Goal: Task Accomplishment & Management: Manage account settings

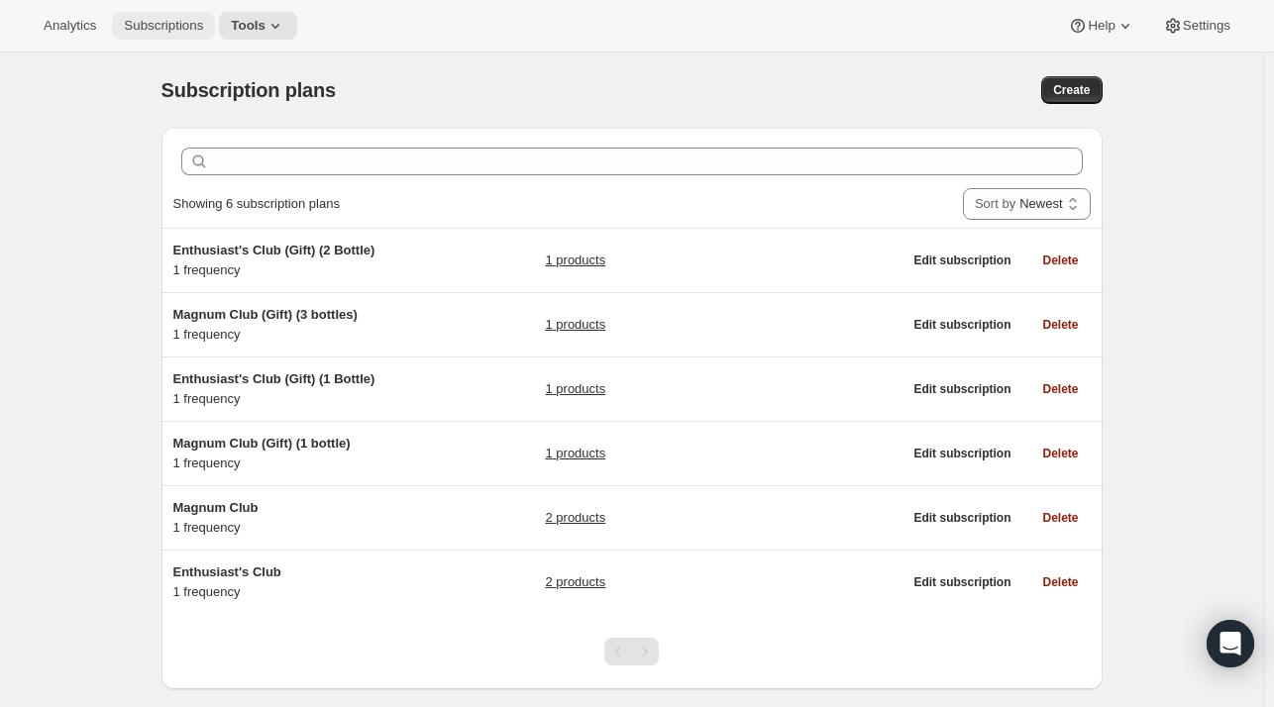
click at [189, 33] on span "Subscriptions" at bounding box center [163, 26] width 79 height 16
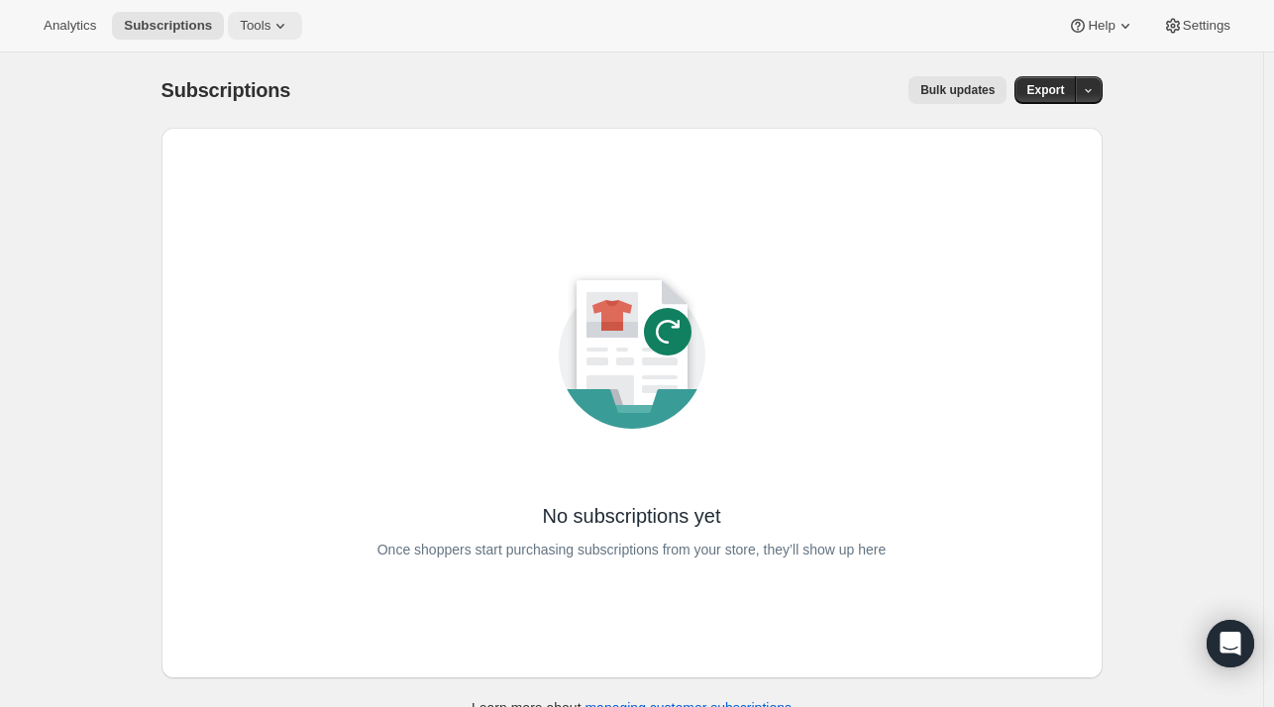
click at [254, 21] on span "Tools" at bounding box center [255, 26] width 31 height 16
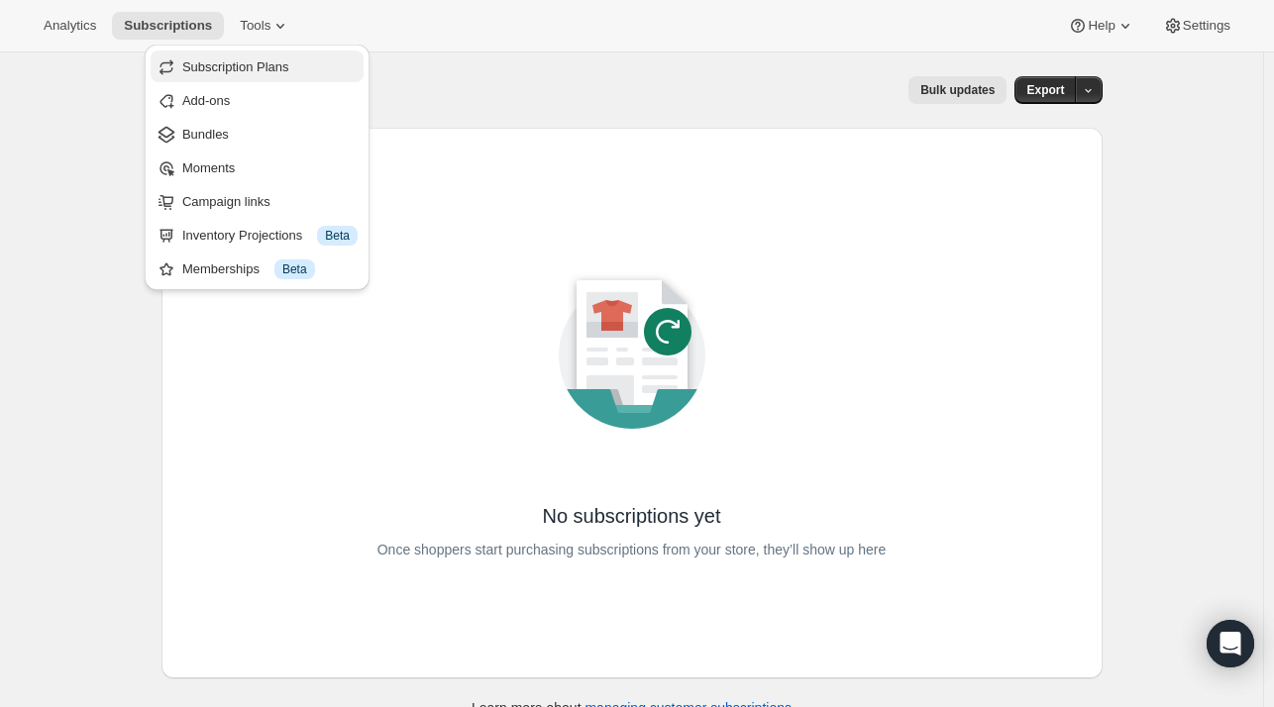
click at [230, 65] on span "Subscription Plans" at bounding box center [235, 66] width 107 height 15
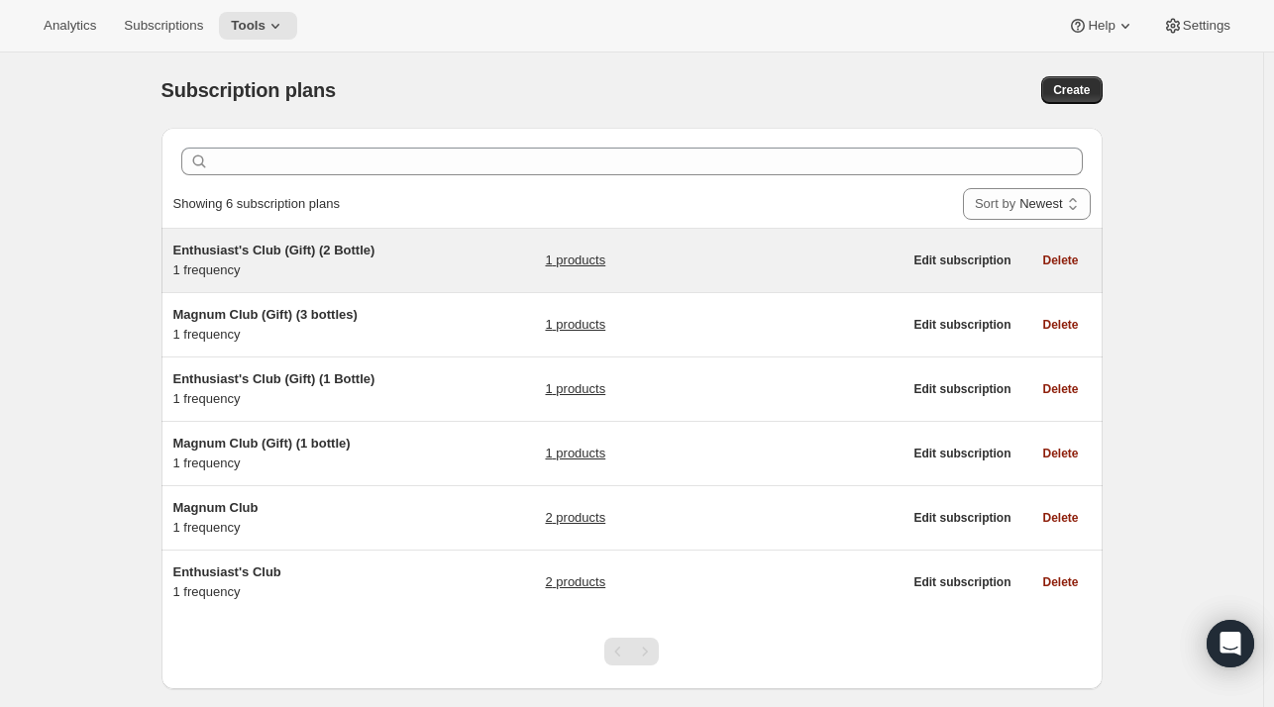
click at [313, 251] on span "Enthusiast's Club (Gift) (2 Bottle)" at bounding box center [274, 250] width 202 height 15
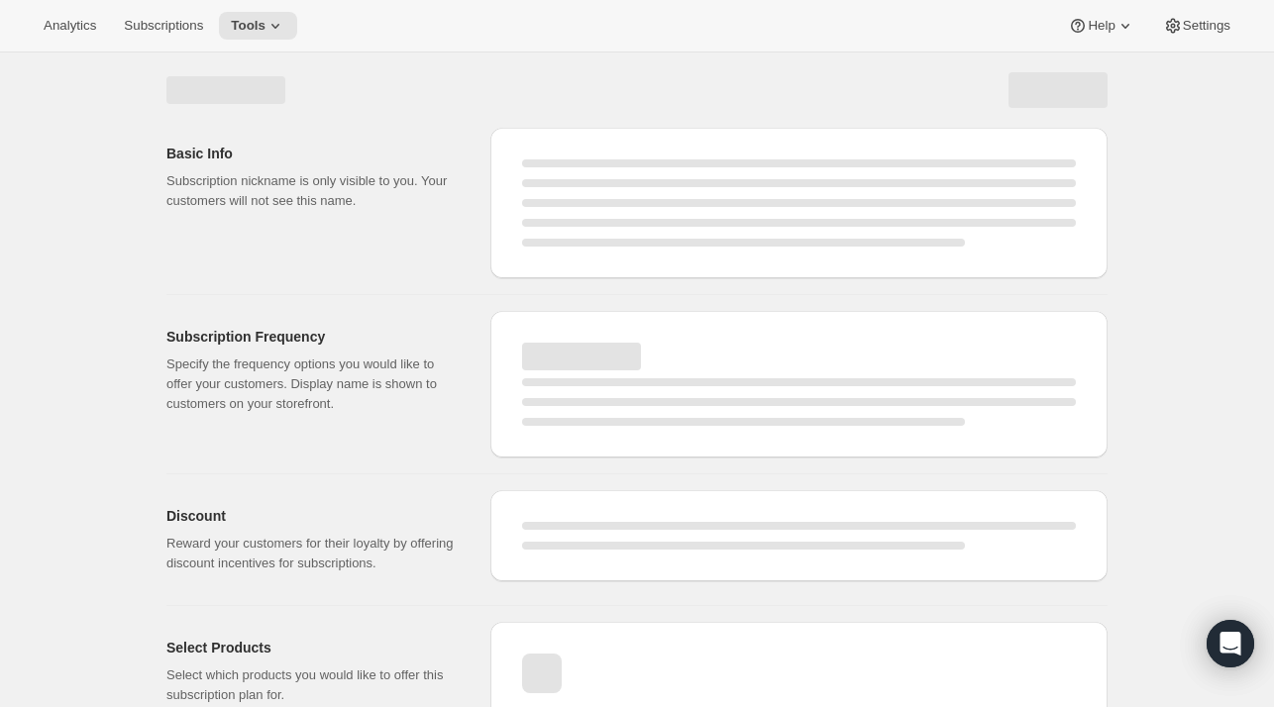
select select "WEEK"
select select "MONTH"
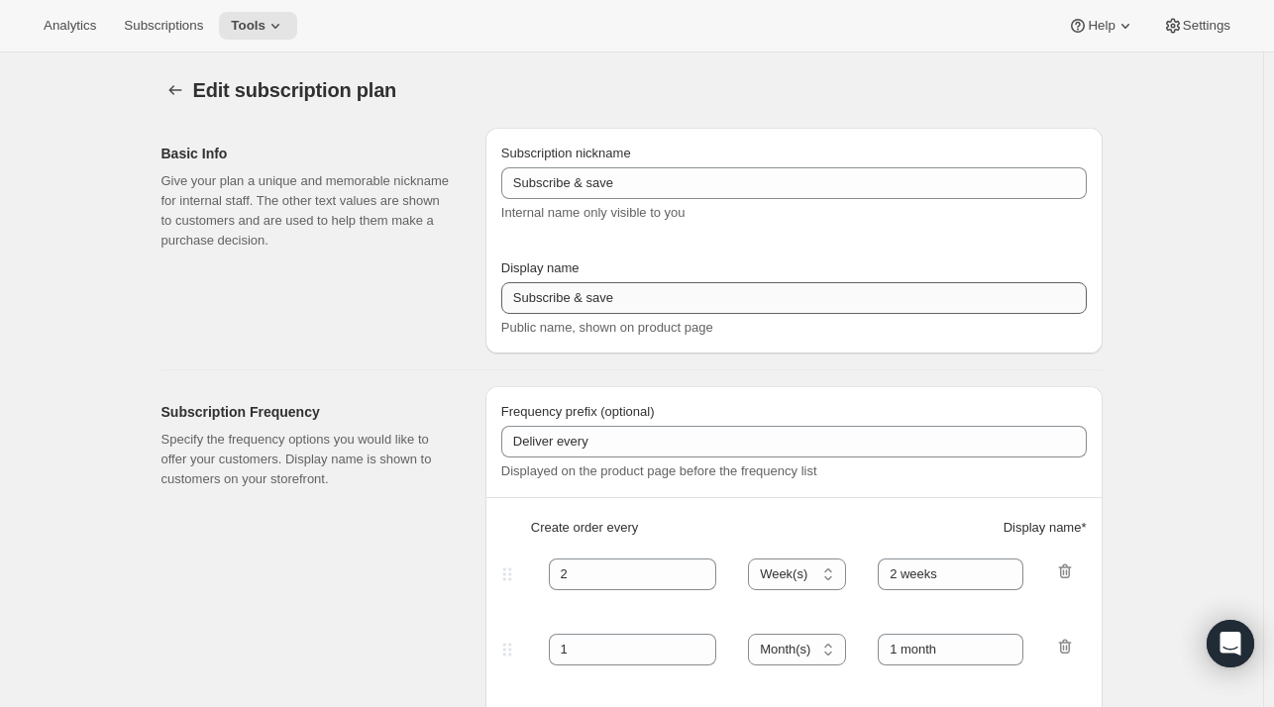
type input "Enthusiast's Club (Gift) (2 Bottle)"
checkbox input "true"
select select "MONTH"
select select "YEARDAY"
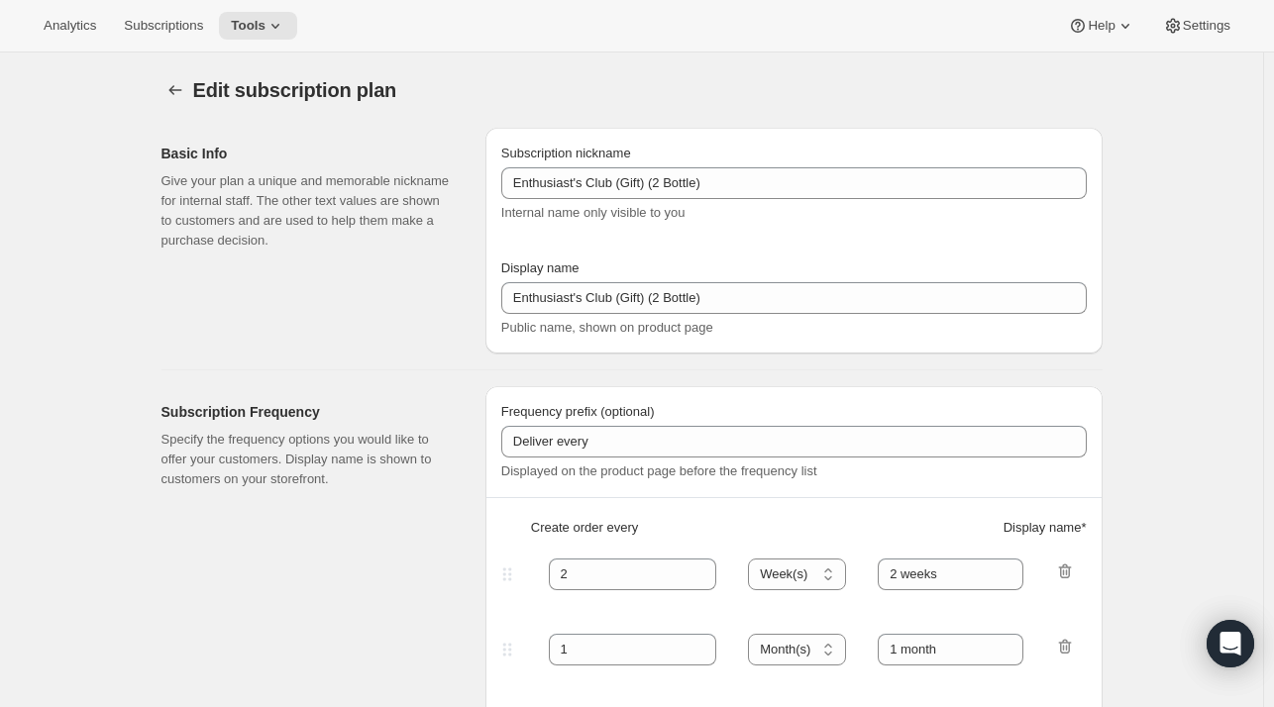
select select "10"
select select "6"
select select "4"
select select "6"
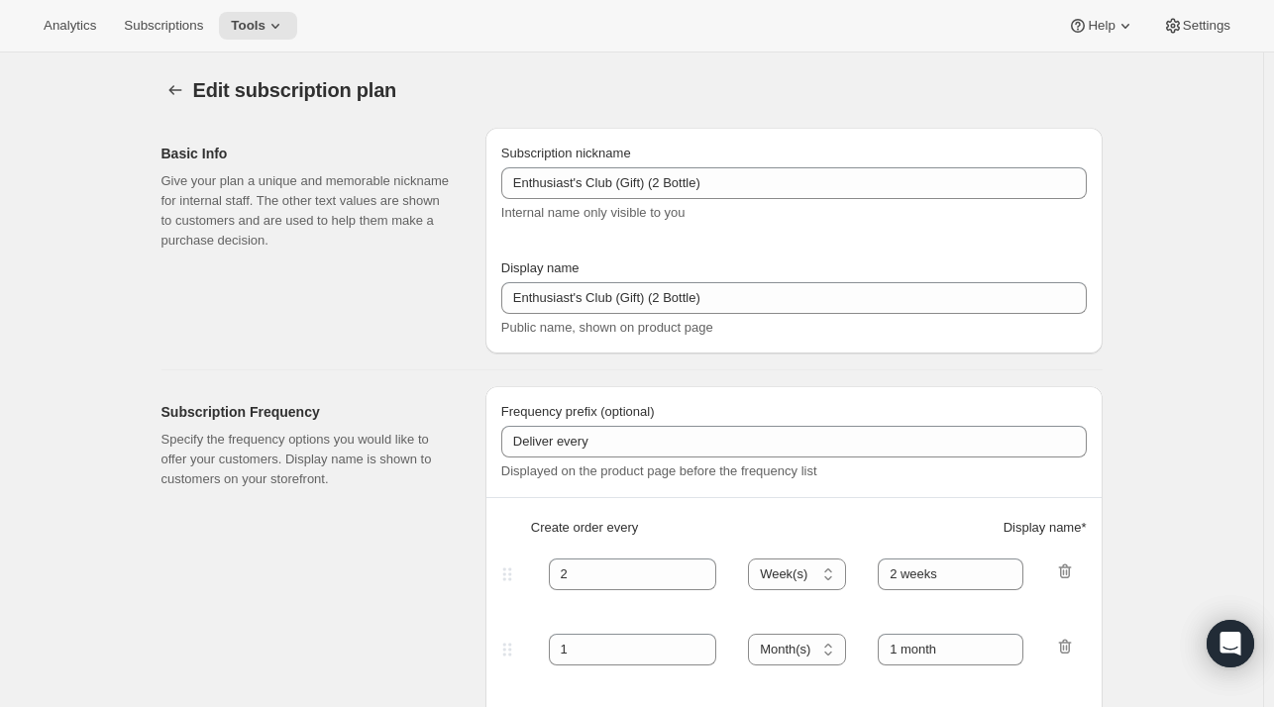
select select "7"
select select "6"
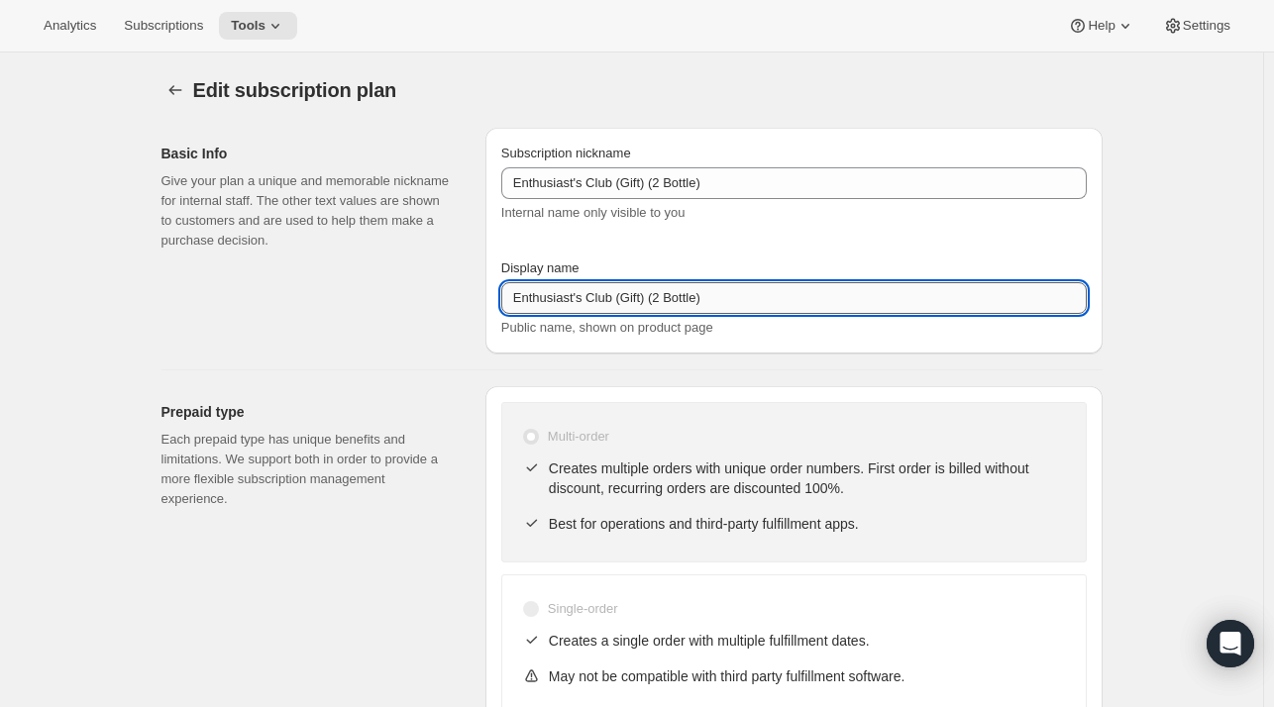
click at [670, 309] on input "Enthusiast's Club (Gift) (2 Bottle)" at bounding box center [794, 298] width 586 height 32
drag, startPoint x: 670, startPoint y: 310, endPoint x: 652, endPoint y: 302, distance: 19.5
click at [652, 302] on input "Enthusiast's Club (Gift) (2 Bottle)" at bounding box center [794, 298] width 586 height 32
click at [646, 299] on input "Enthusiast's Club (Gift) (Premium)" at bounding box center [794, 298] width 586 height 32
type input "Enthusiast's Club Gift (Premium)"
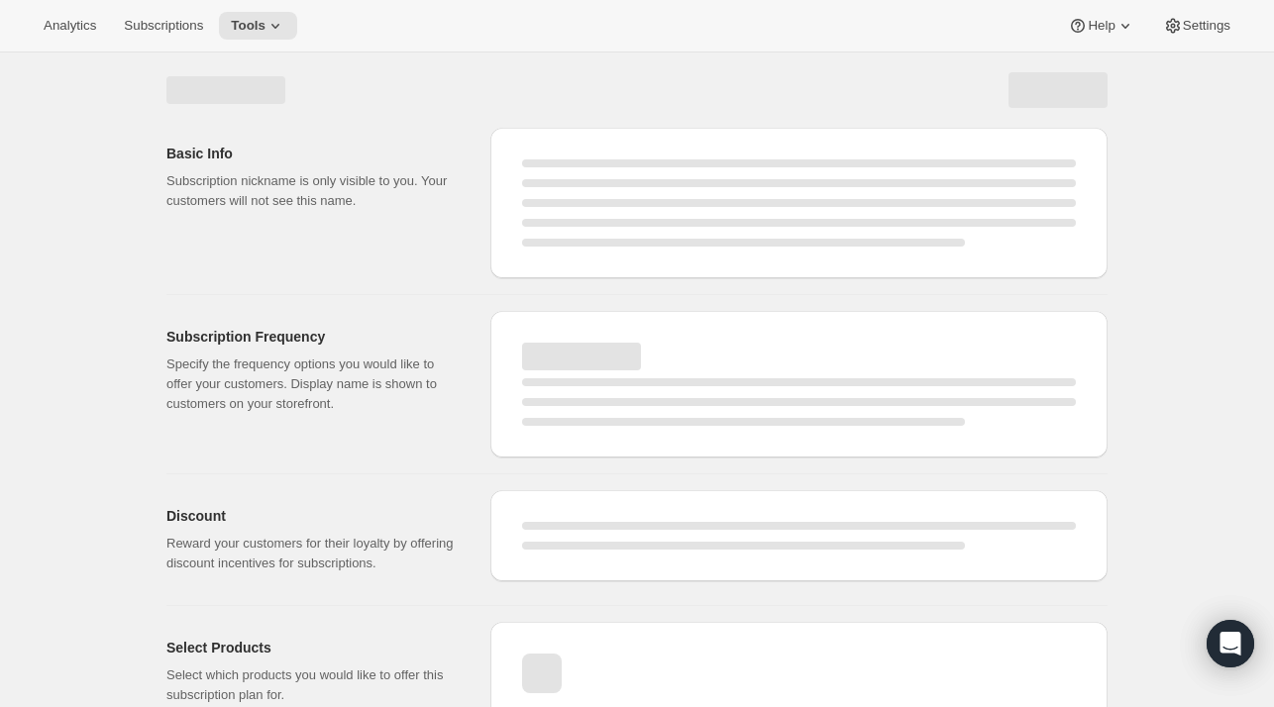
select select "MONTH"
select select "YEARDAY"
select select "10"
select select "6"
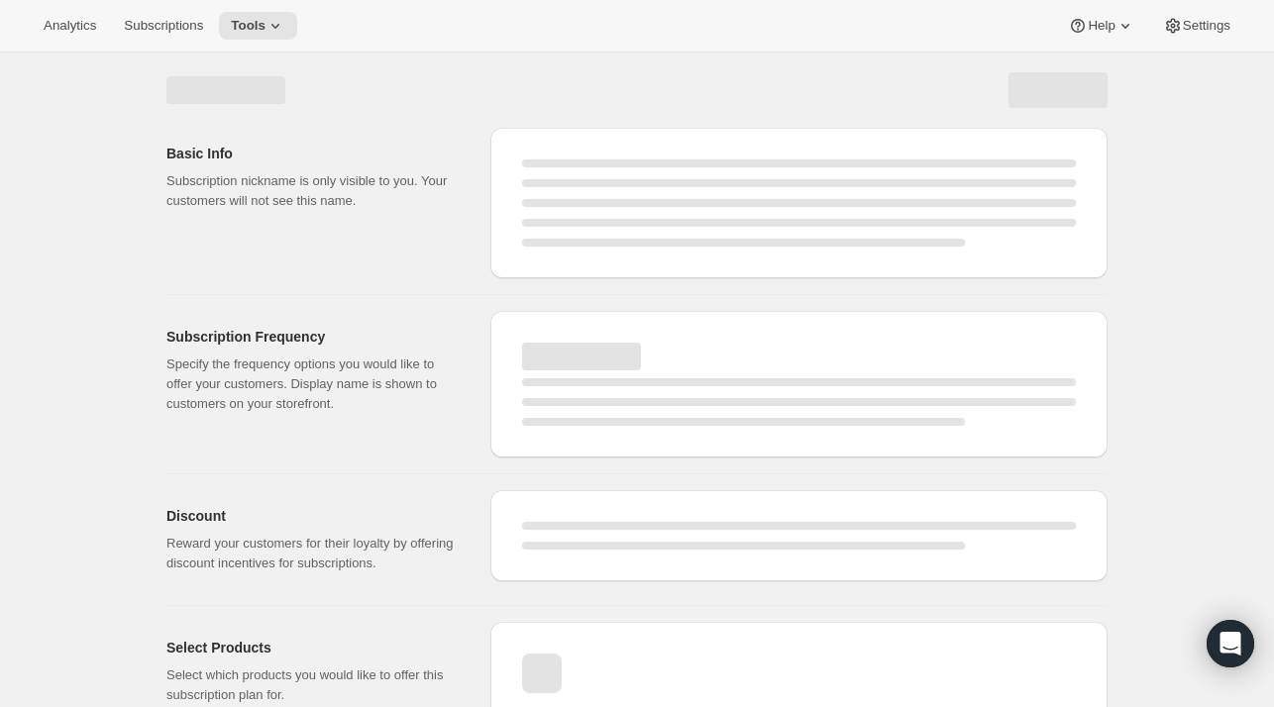
select select "4"
select select "6"
select select "7"
select select "6"
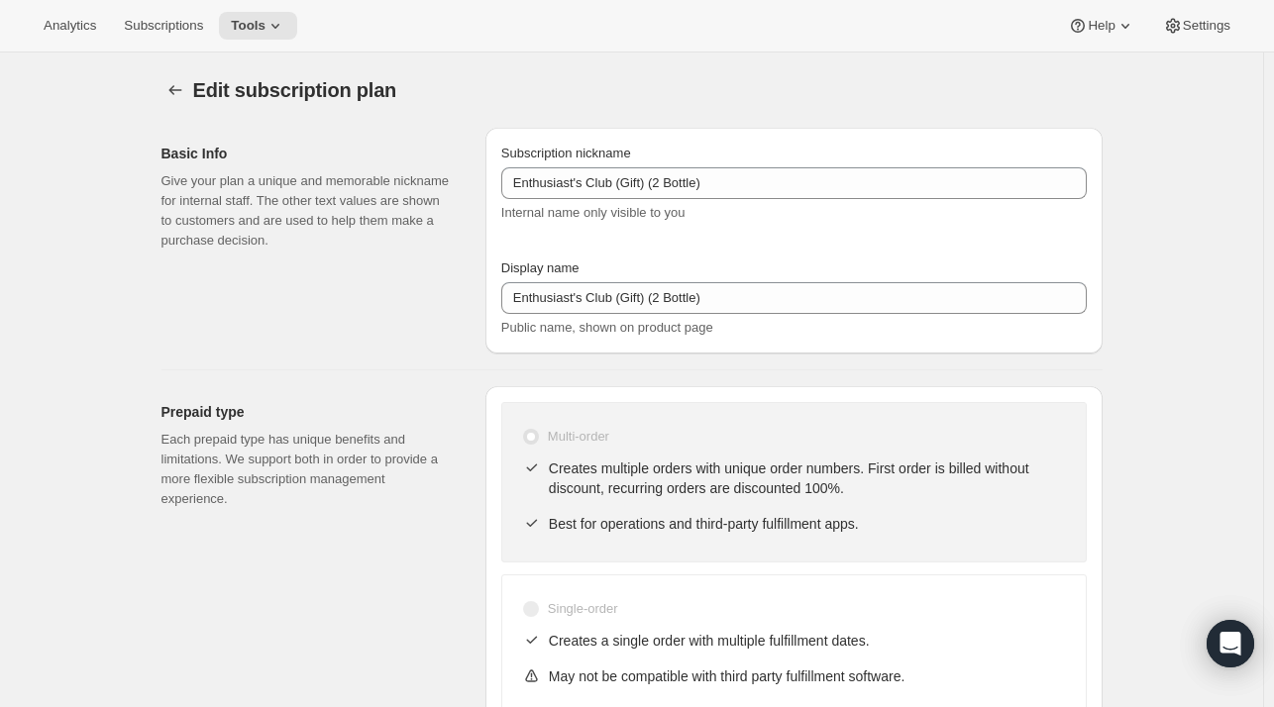
type input "Enthusiast's Club Gift (Premium)"
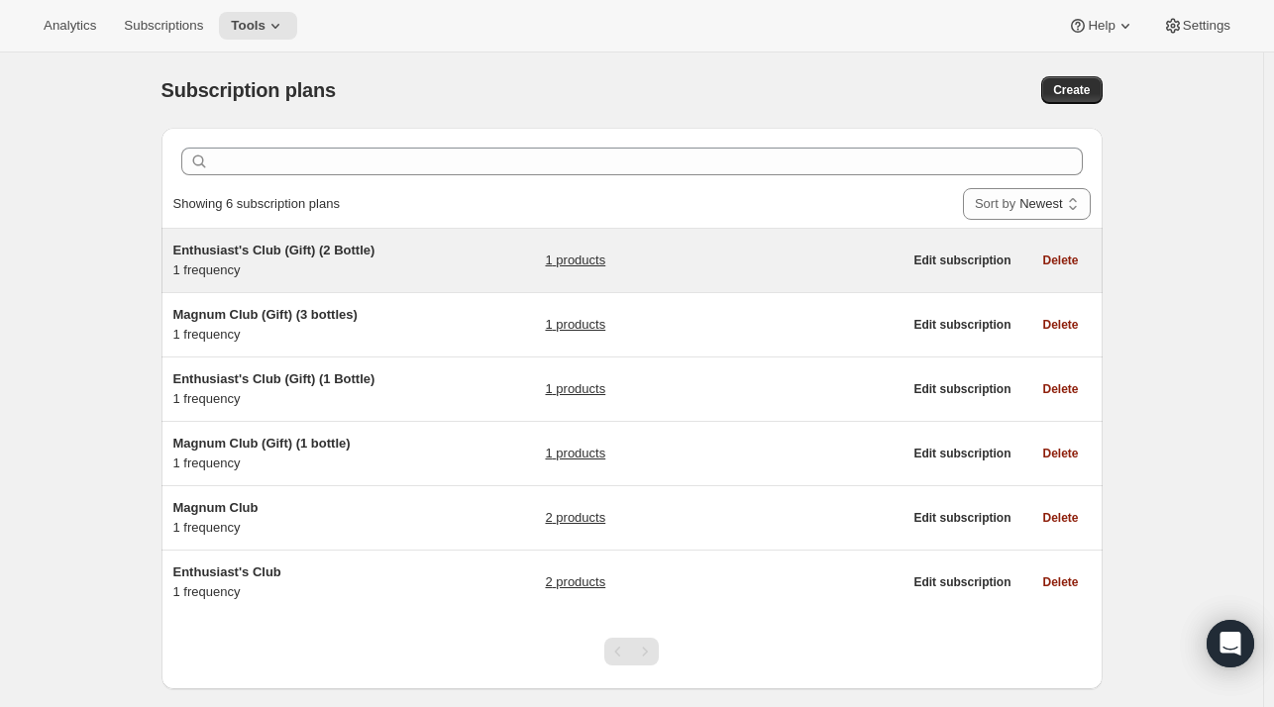
click at [253, 259] on h5 "Enthusiast's Club (Gift) (2 Bottle)" at bounding box center [297, 251] width 248 height 20
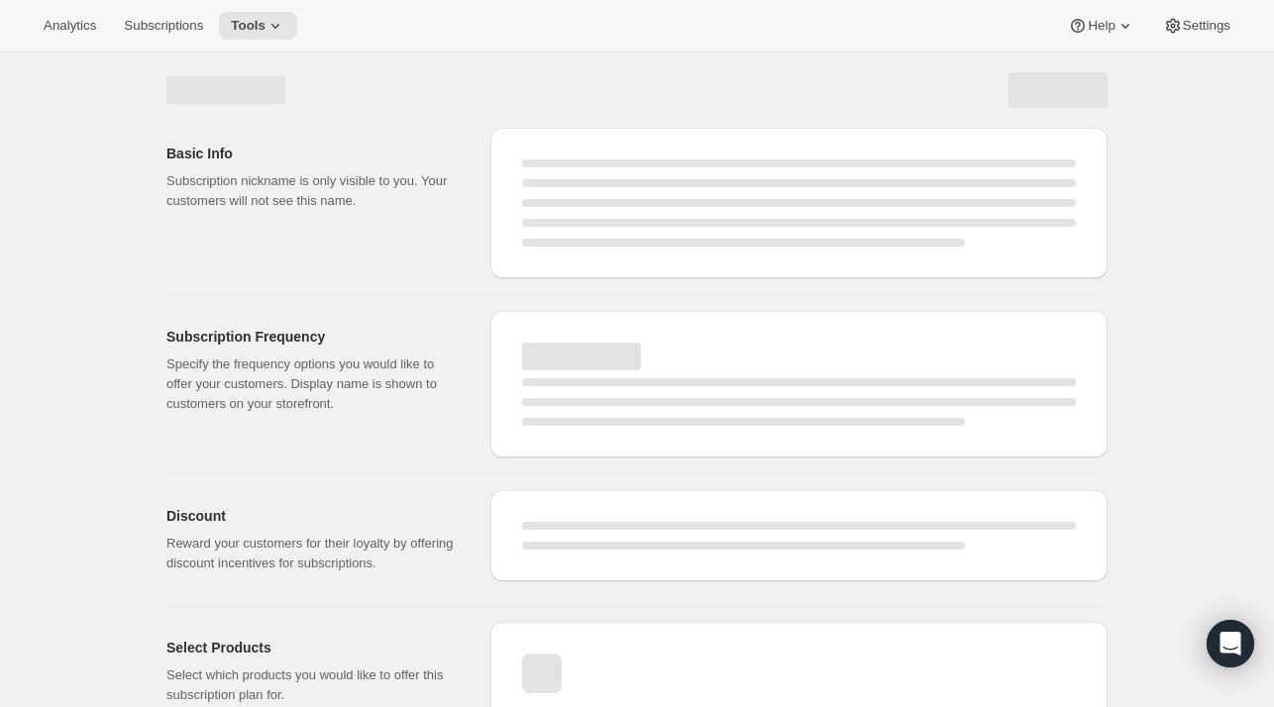
select select "WEEK"
select select "MONTH"
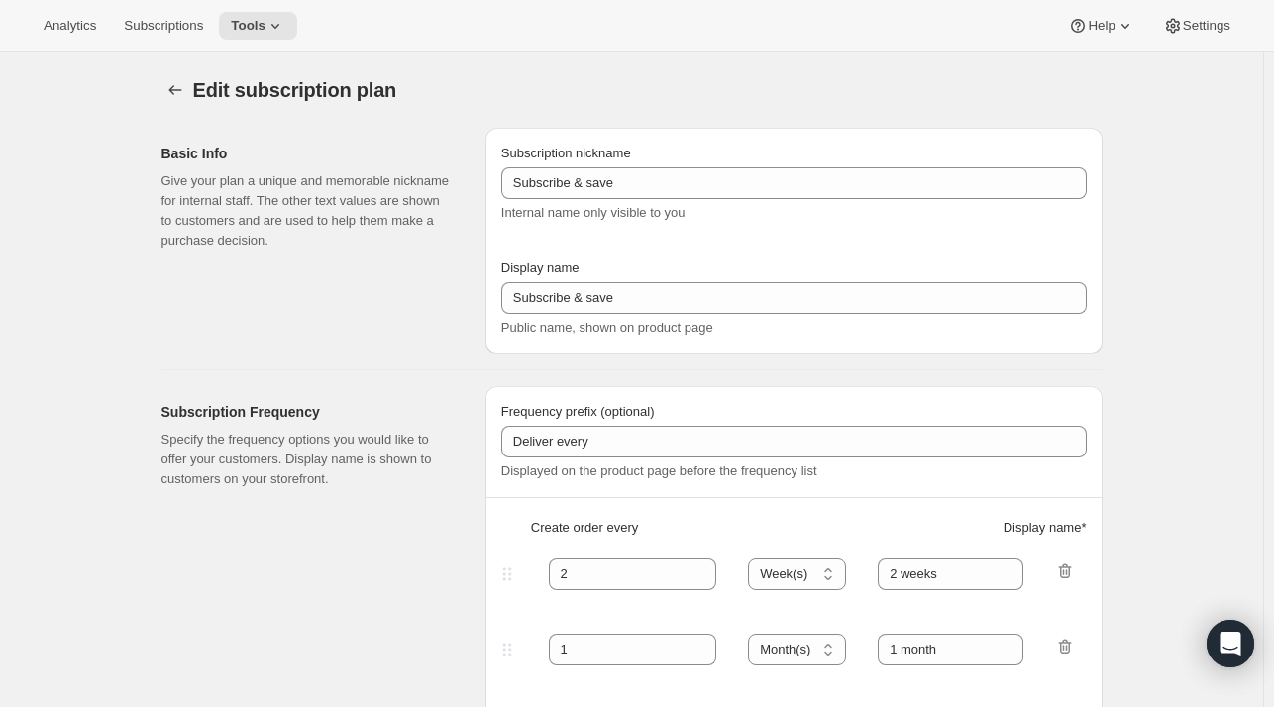
type input "Enthusiast's Club (Gift) (2 Bottle)"
type input "Enthusiast's Club Gift (Premium)"
checkbox input "true"
select select "MONTH"
select select "YEARDAY"
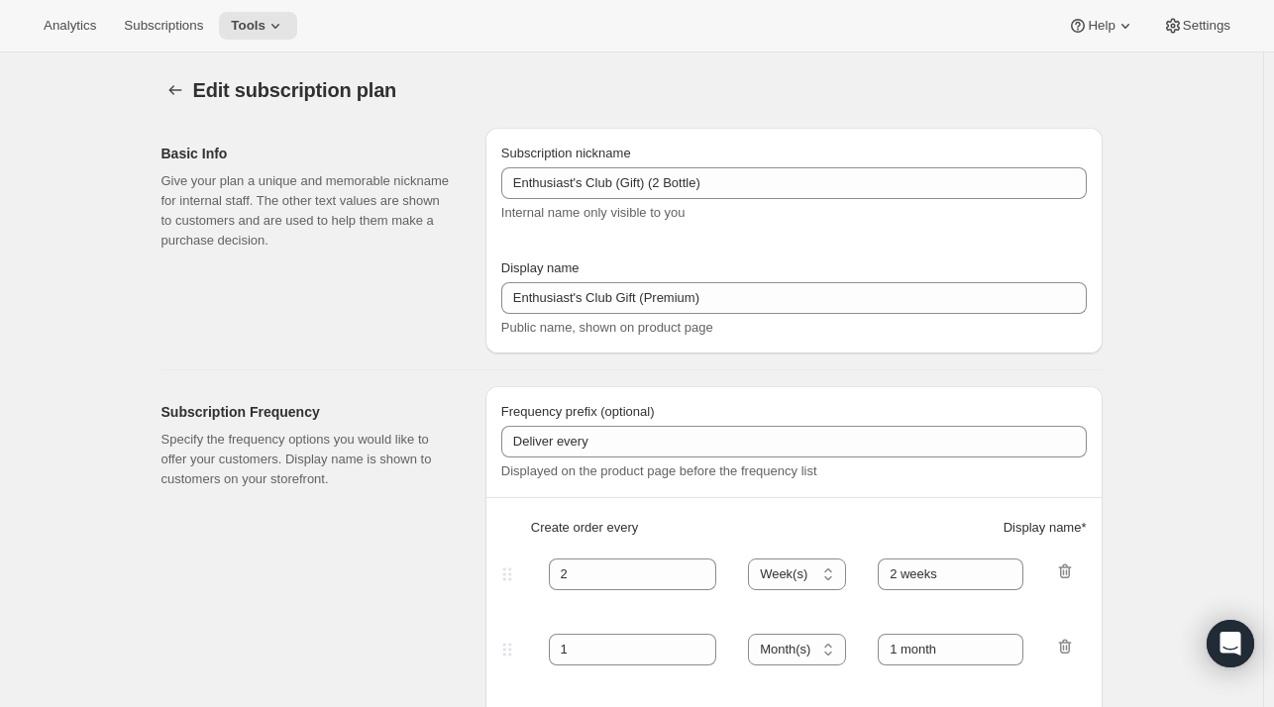
select select "10"
select select "6"
select select "4"
select select "6"
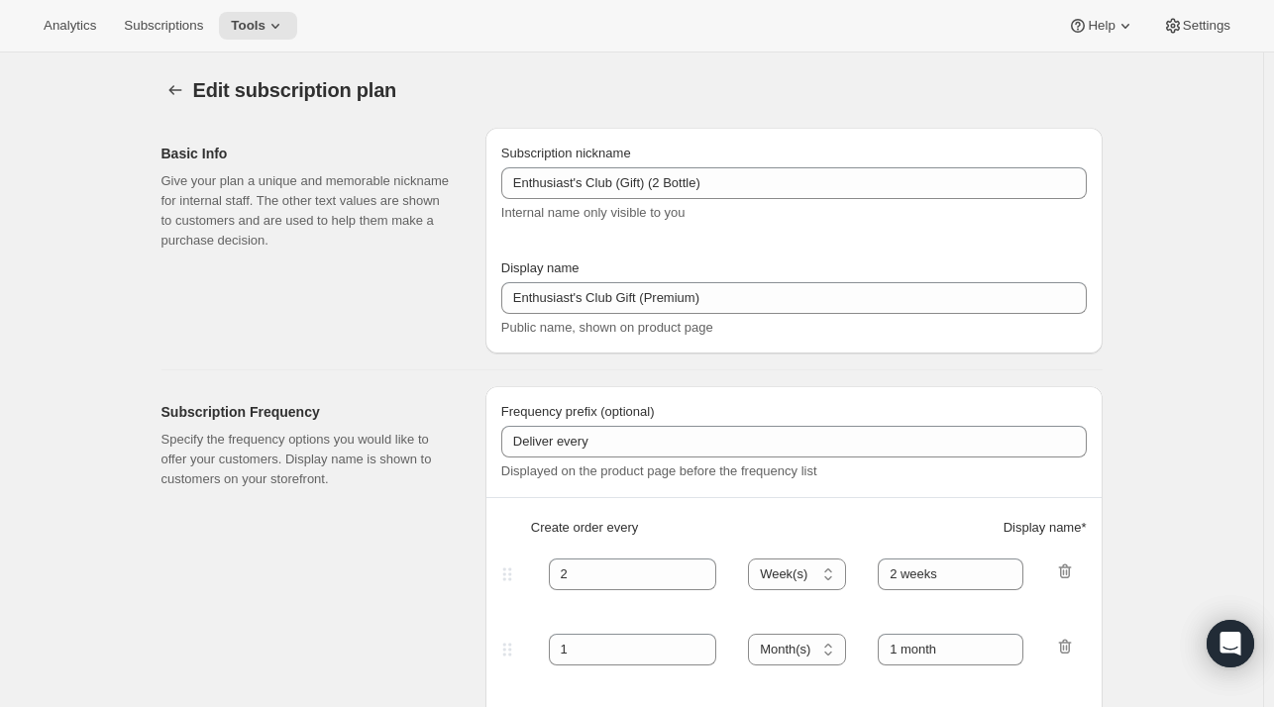
select select "7"
select select "6"
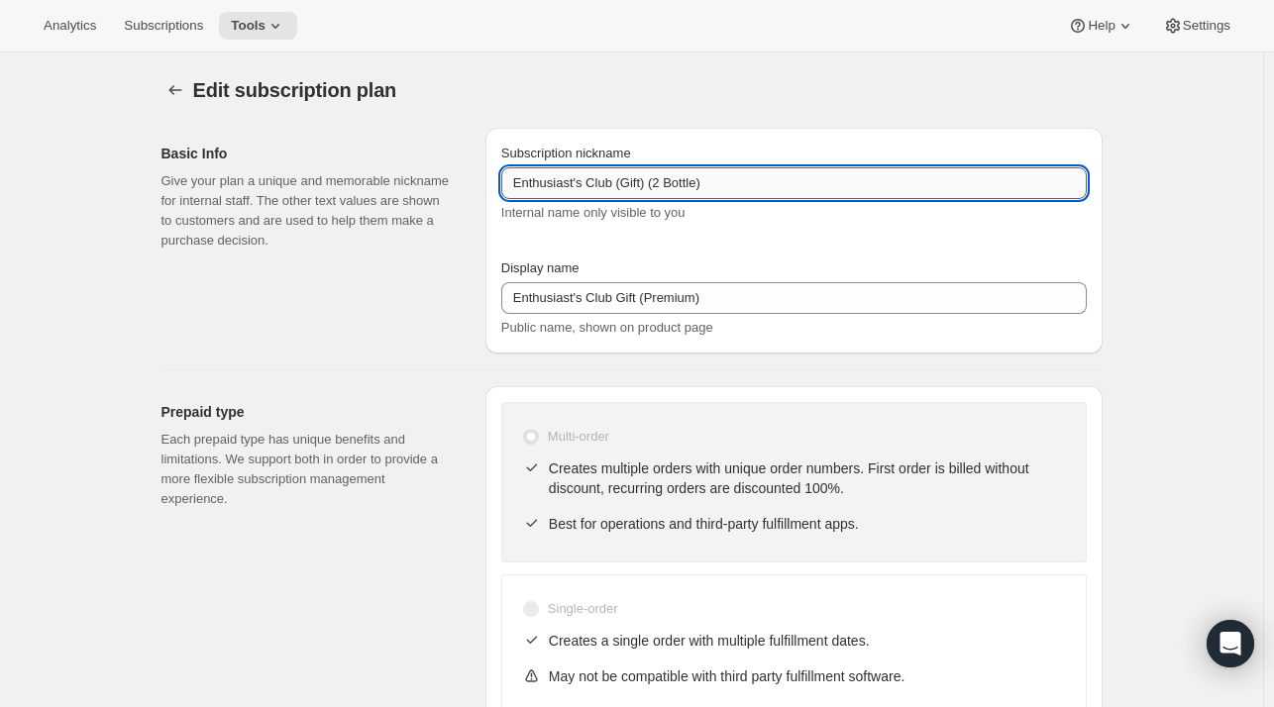
click at [577, 181] on input "Enthusiast's Club (Gift) (2 Bottle)" at bounding box center [794, 183] width 586 height 32
type input "Enthusiasts Club (Gift) (2 Bottle)"
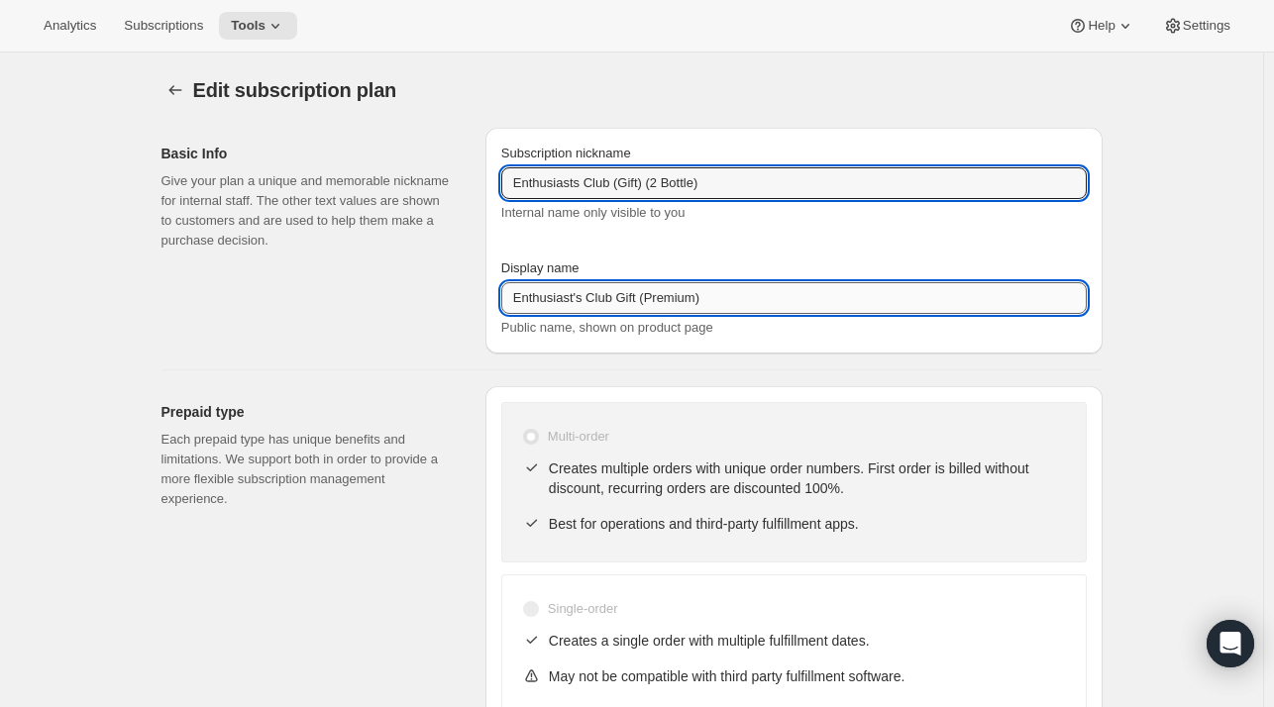
click at [577, 301] on input "Enthusiast's Club Gift (Premium)" at bounding box center [794, 298] width 586 height 32
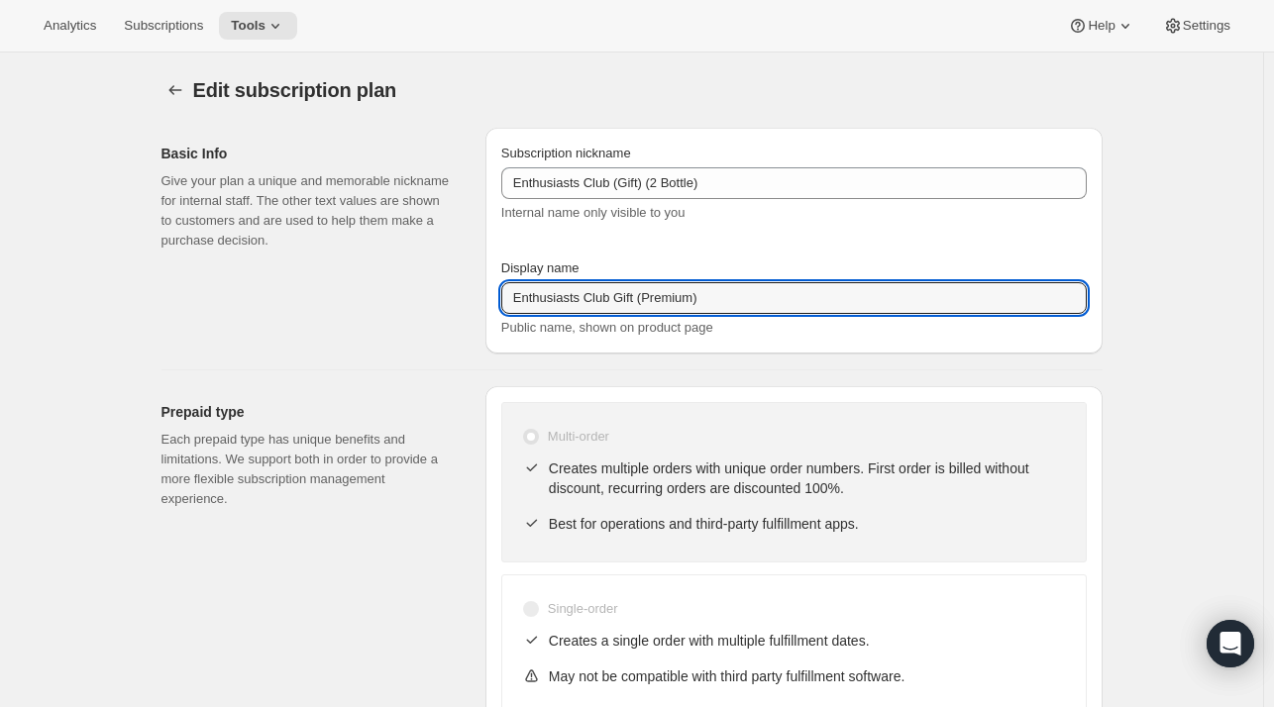
type input "Enthusiasts Club Gift (Premium)"
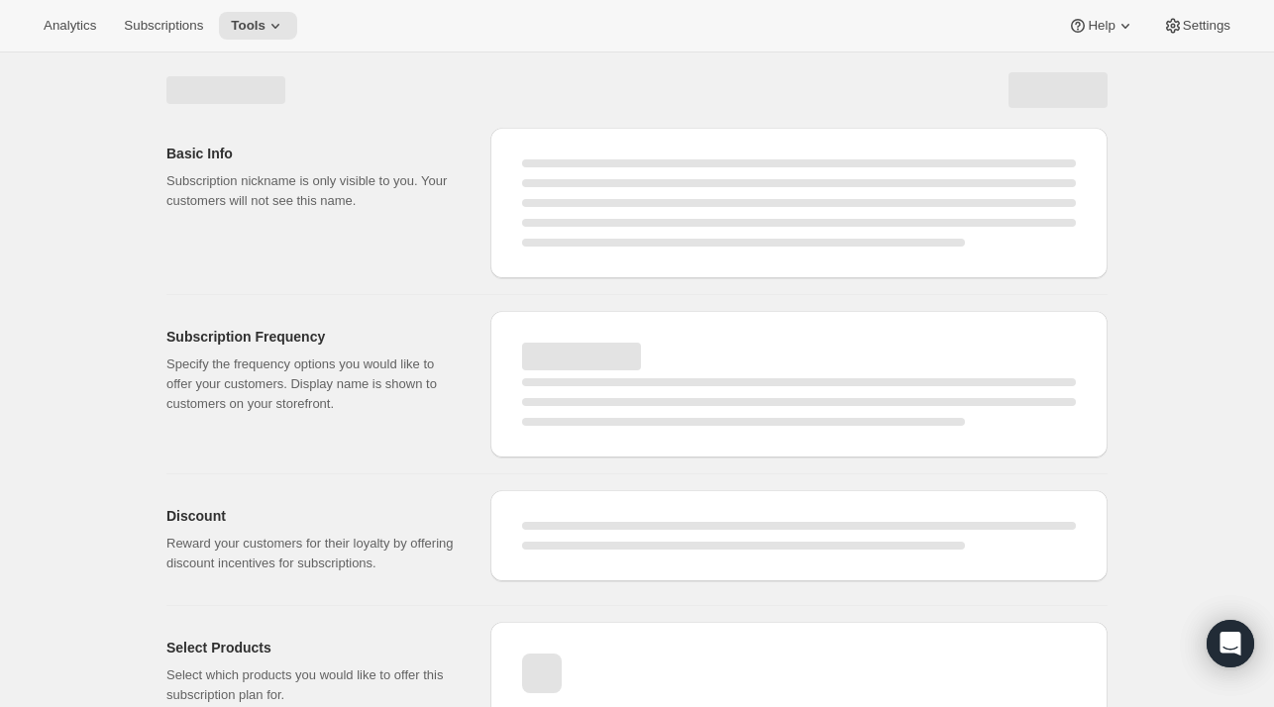
select select "MONTH"
select select "YEARDAY"
select select "10"
select select "6"
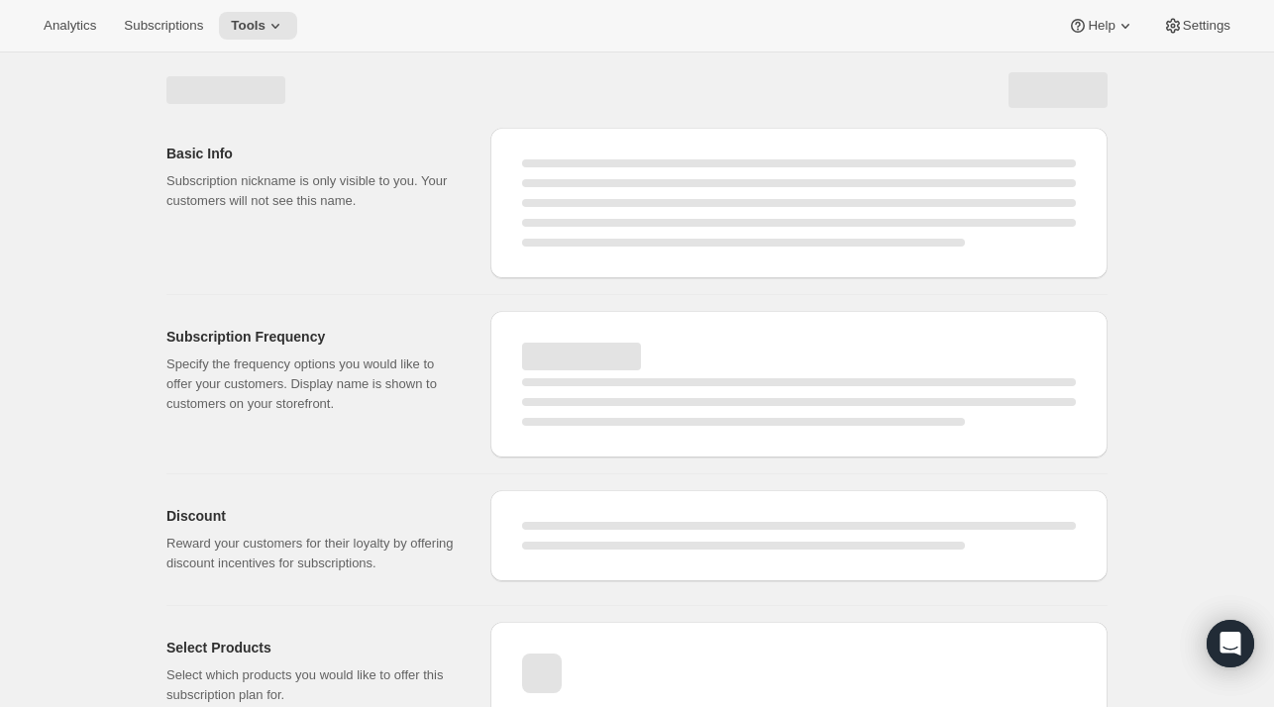
select select "4"
select select "6"
select select "7"
select select "6"
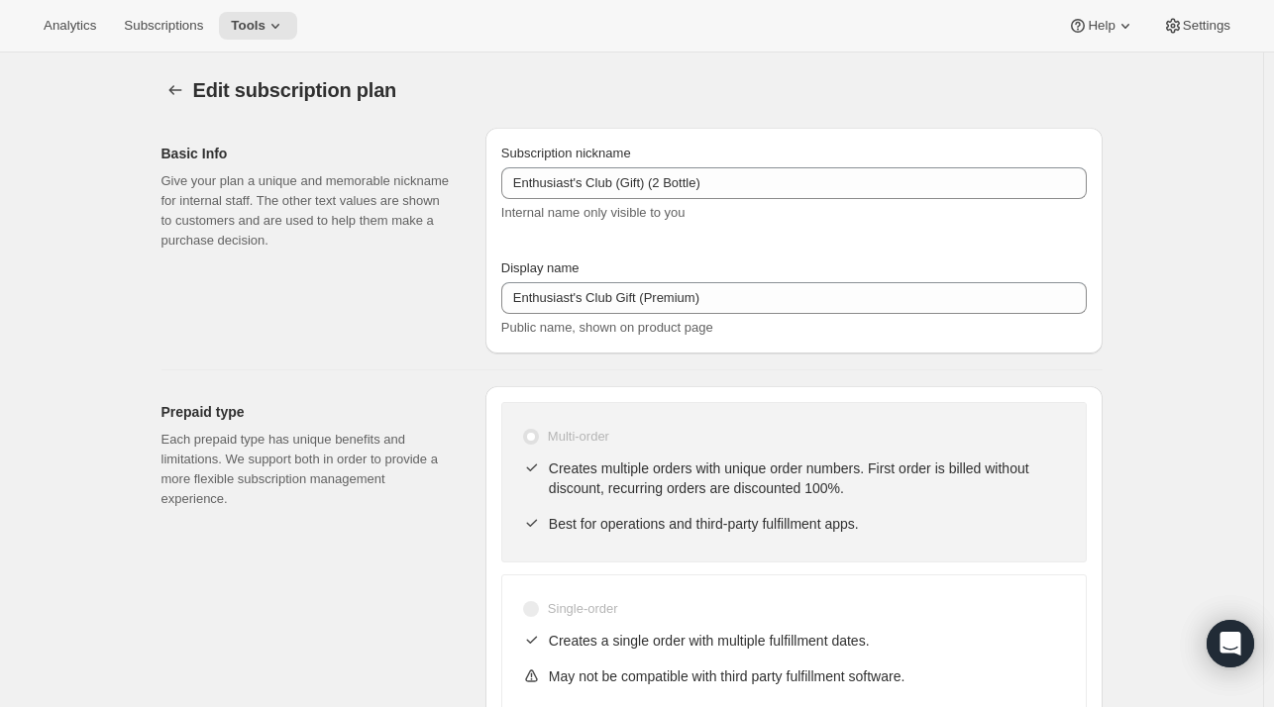
type input "Enthusiasts Club (Gift) (2 Bottle)"
type input "Enthusiasts Club Gift (Premium)"
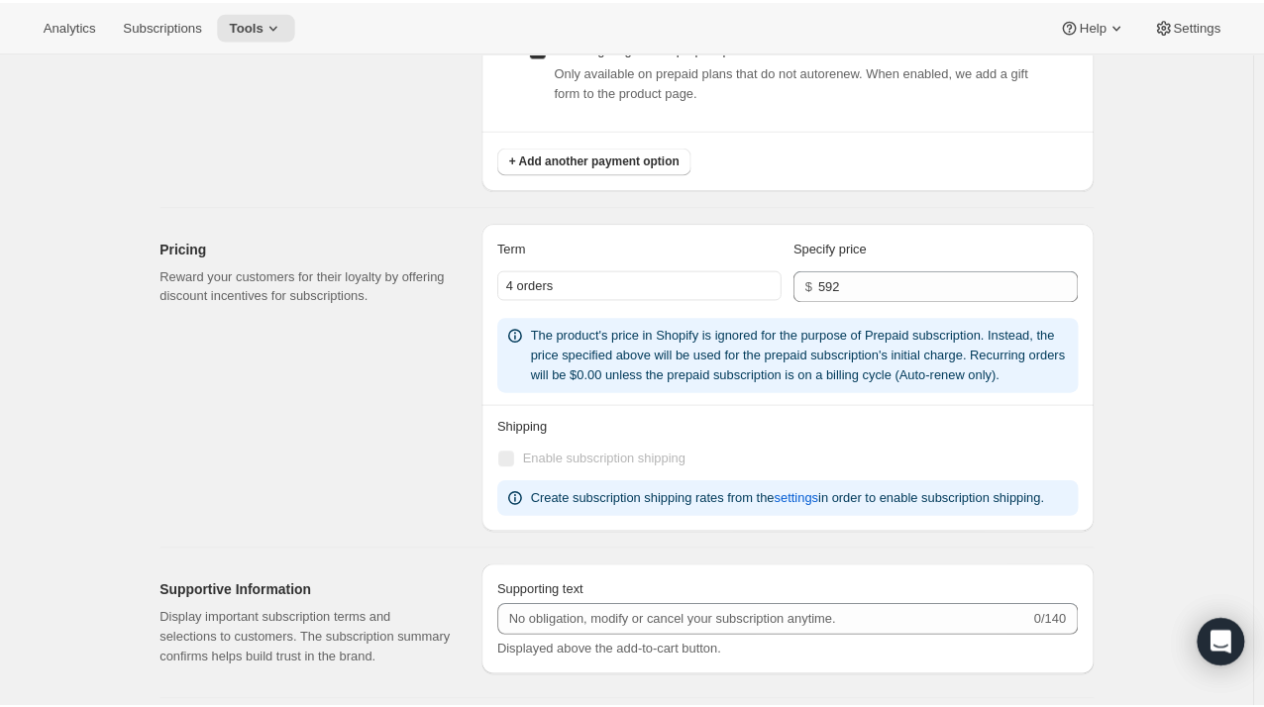
scroll to position [1867, 0]
